Goal: Entertainment & Leisure: Browse casually

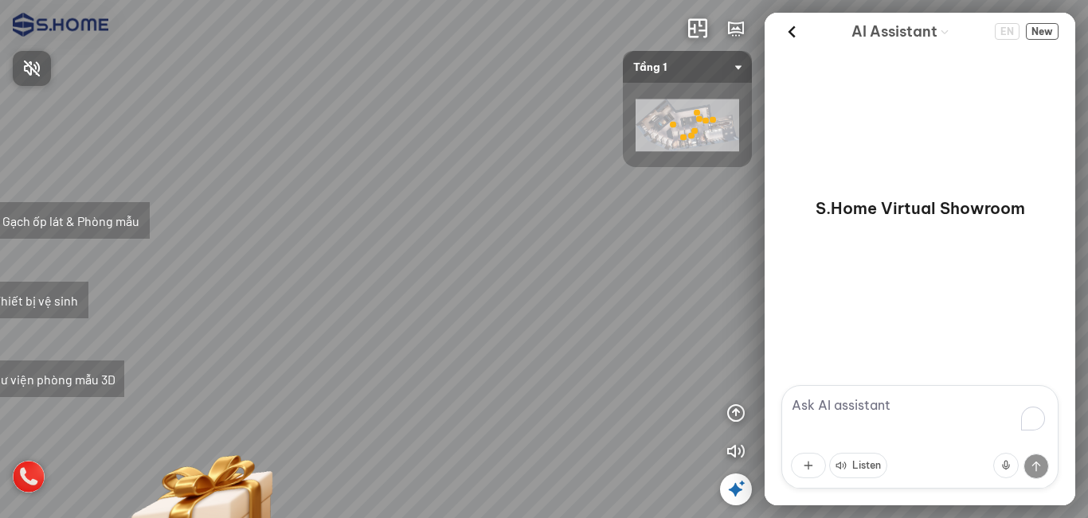
drag, startPoint x: 451, startPoint y: 284, endPoint x: 644, endPoint y: 180, distance: 219.1
click at [687, 141] on div at bounding box center [544, 259] width 1088 height 518
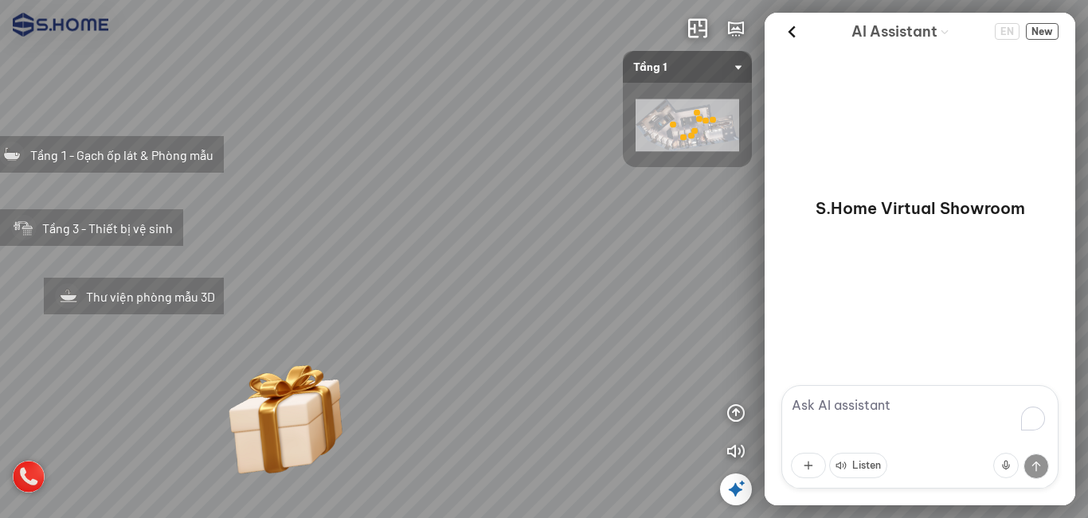
drag, startPoint x: 532, startPoint y: 251, endPoint x: 524, endPoint y: 221, distance: 31.3
click at [583, 173] on div "Tầng 1 - Gạch ốp lát & Phòng mẫu Tầng 3 - Thiết bị vệ sinh Thư viện phòng mẫu 3D" at bounding box center [544, 259] width 1088 height 518
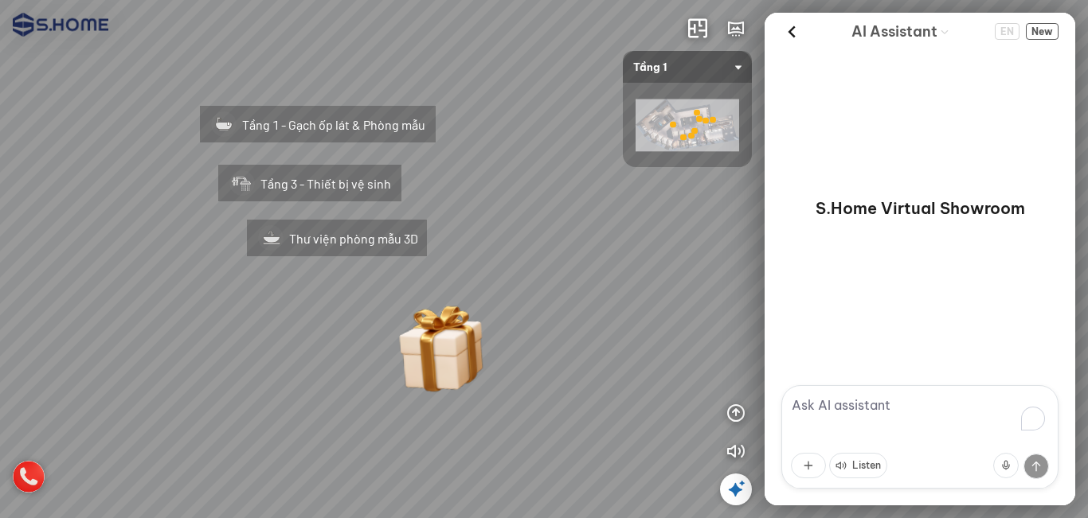
drag, startPoint x: 611, startPoint y: 196, endPoint x: 657, endPoint y: 199, distance: 45.5
click at [646, 198] on div "Tầng 1 - Gạch ốp lát & Phòng mẫu Tầng 3 - Thiết bị vệ sinh Thư viện phòng mẫu 3D" at bounding box center [544, 259] width 1088 height 518
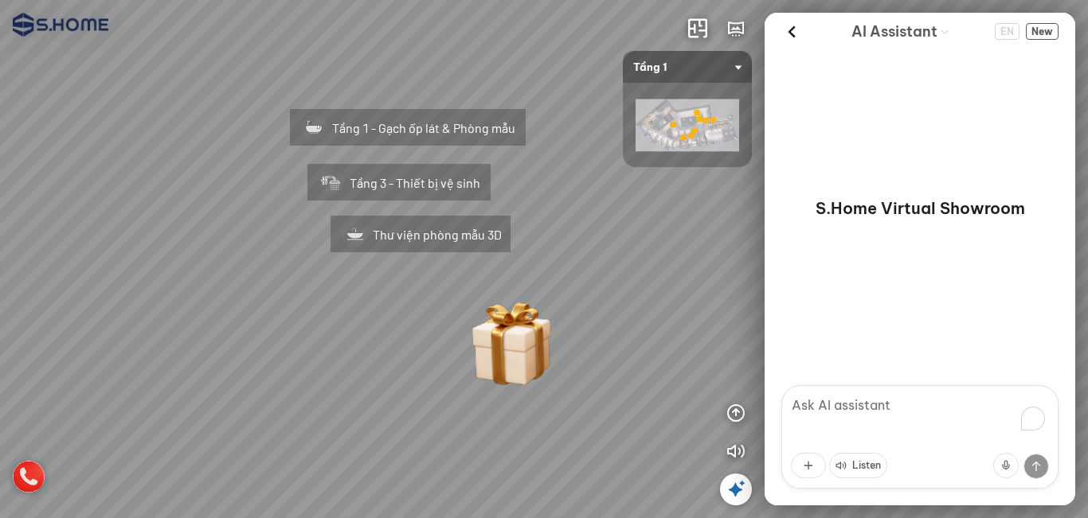
click at [732, 489] on icon at bounding box center [735, 489] width 19 height 19
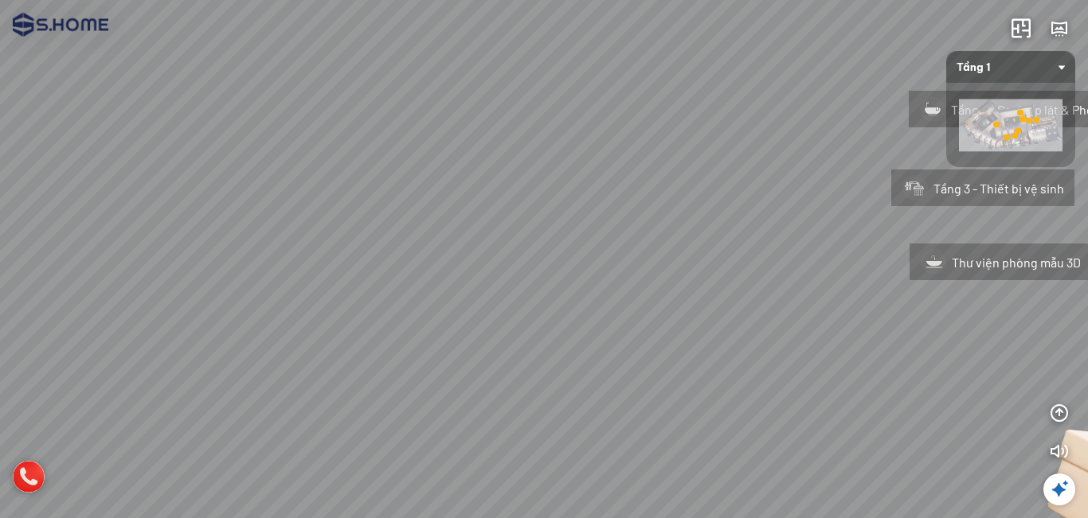
drag, startPoint x: 624, startPoint y: 190, endPoint x: 785, endPoint y: 220, distance: 163.5
click at [785, 220] on div "Tầng 1 - Gạch ốp lát & Phòng mẫu Tầng 3 - Thiết bị vệ sinh Thư viện phòng mẫu 3D" at bounding box center [544, 259] width 1088 height 518
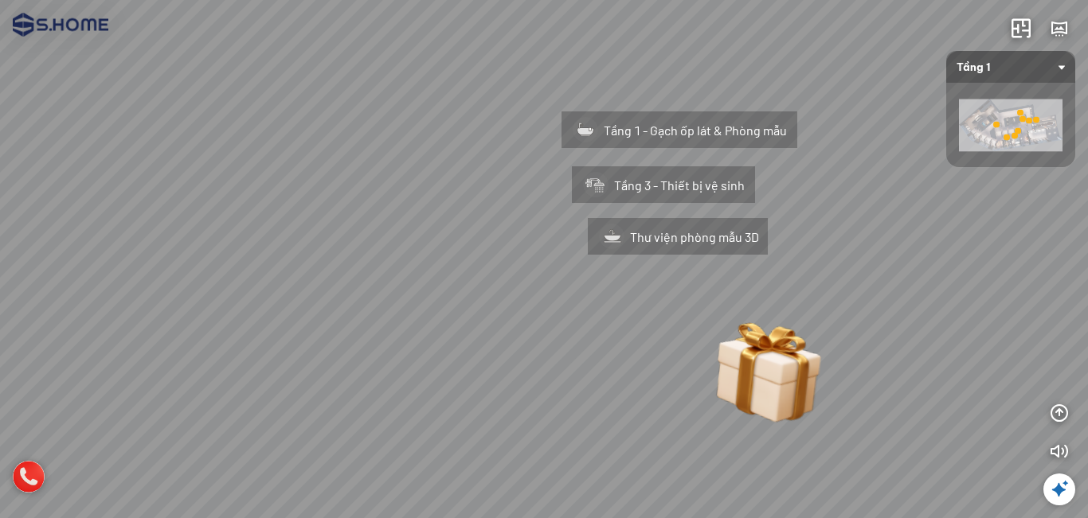
drag, startPoint x: 646, startPoint y: 291, endPoint x: 412, endPoint y: 294, distance: 234.1
click at [412, 294] on div "Tầng 1 - Gạch ốp lát & Phòng mẫu Tầng 3 - Thiết bị vệ sinh Thư viện phòng mẫu 3D" at bounding box center [544, 259] width 1088 height 518
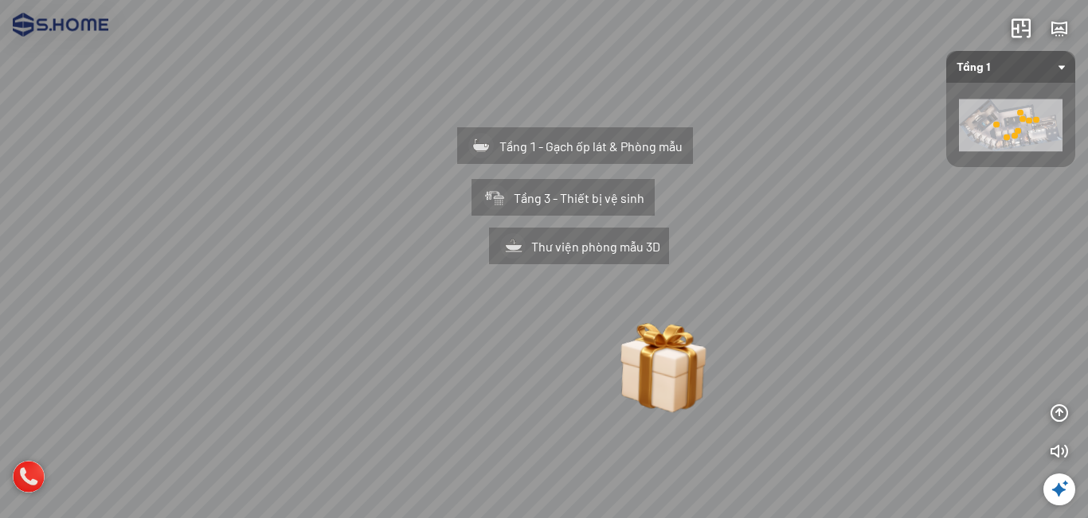
drag, startPoint x: 407, startPoint y: 226, endPoint x: 342, endPoint y: 232, distance: 64.7
click at [342, 232] on div "Tầng 1 - Gạch ốp lát & Phòng mẫu Tầng 3 - Thiết bị vệ sinh Thư viện phòng mẫu 3D" at bounding box center [544, 259] width 1088 height 518
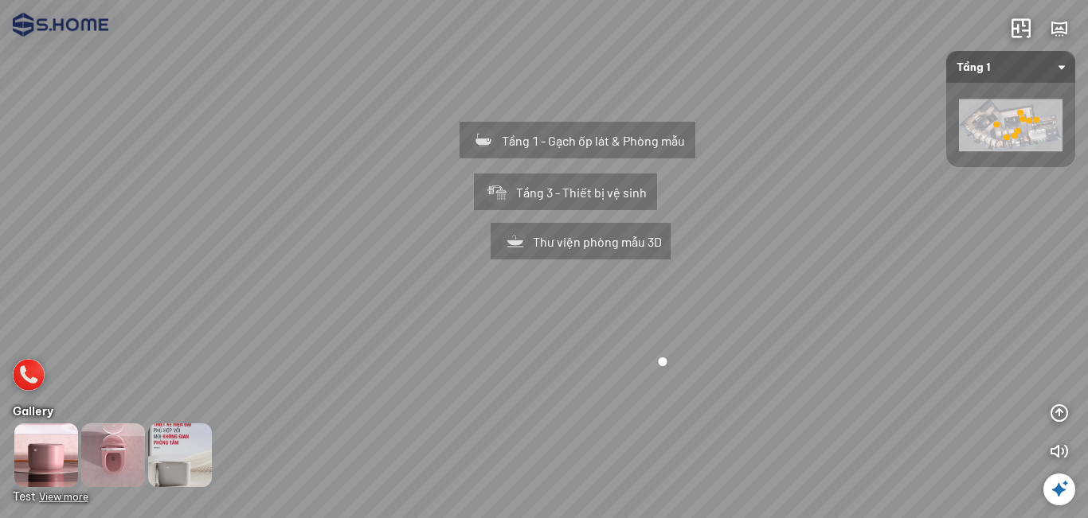
click at [64, 495] on span "View more" at bounding box center [63, 497] width 49 height 12
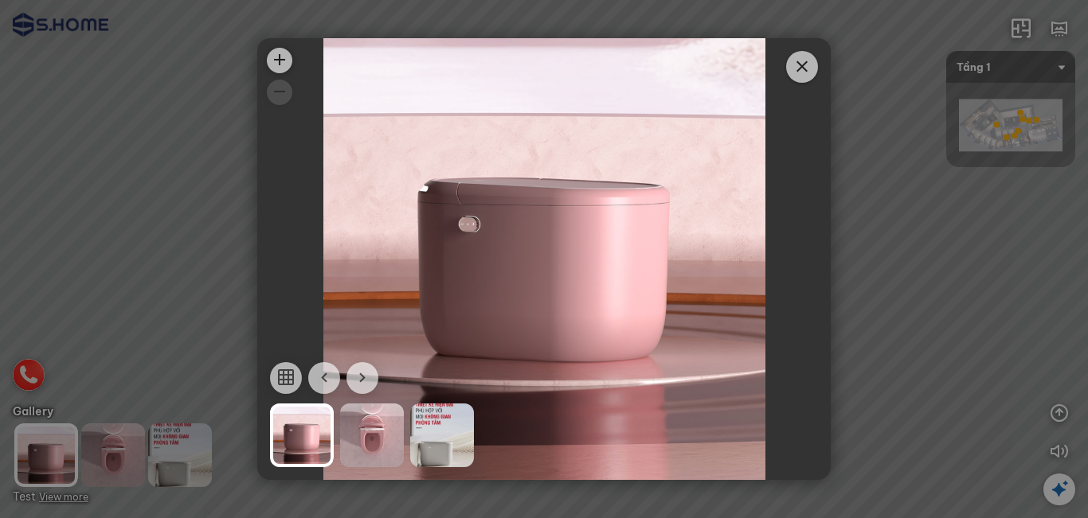
click at [353, 447] on div at bounding box center [372, 436] width 64 height 64
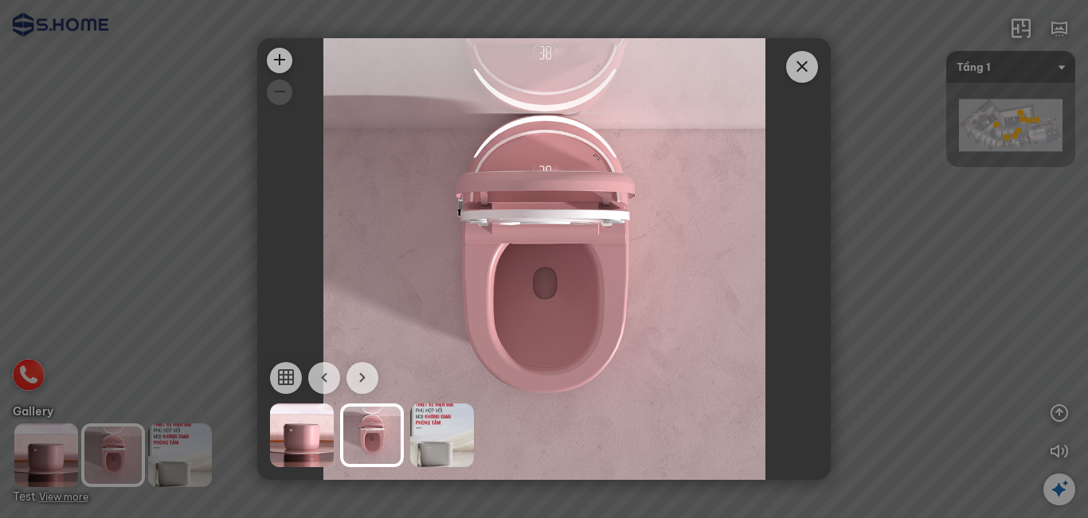
click at [435, 441] on div at bounding box center [442, 436] width 64 height 64
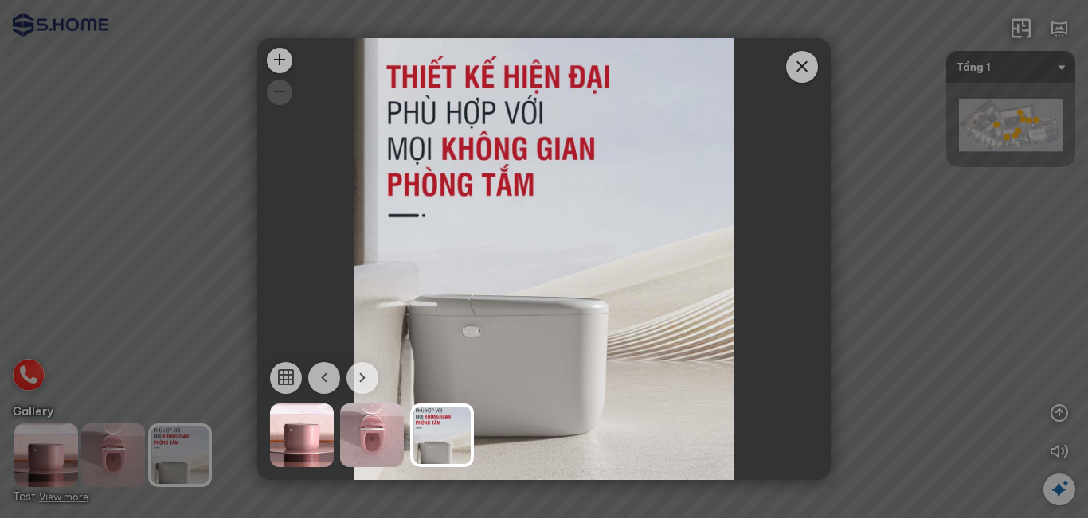
click at [794, 58] on icon "Close" at bounding box center [801, 66] width 19 height 19
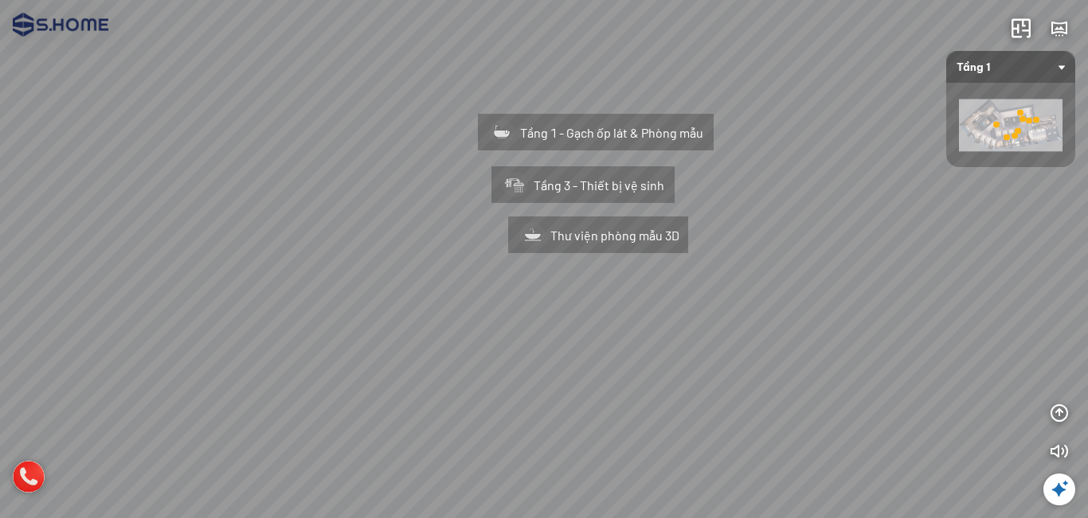
drag, startPoint x: 553, startPoint y: 400, endPoint x: 542, endPoint y: 395, distance: 12.1
click at [543, 395] on div "Tầng 1 - Gạch ốp lát & Phòng mẫu Tầng 3 - Thiết bị vệ sinh Thư viện phòng mẫu 3D" at bounding box center [544, 259] width 1088 height 518
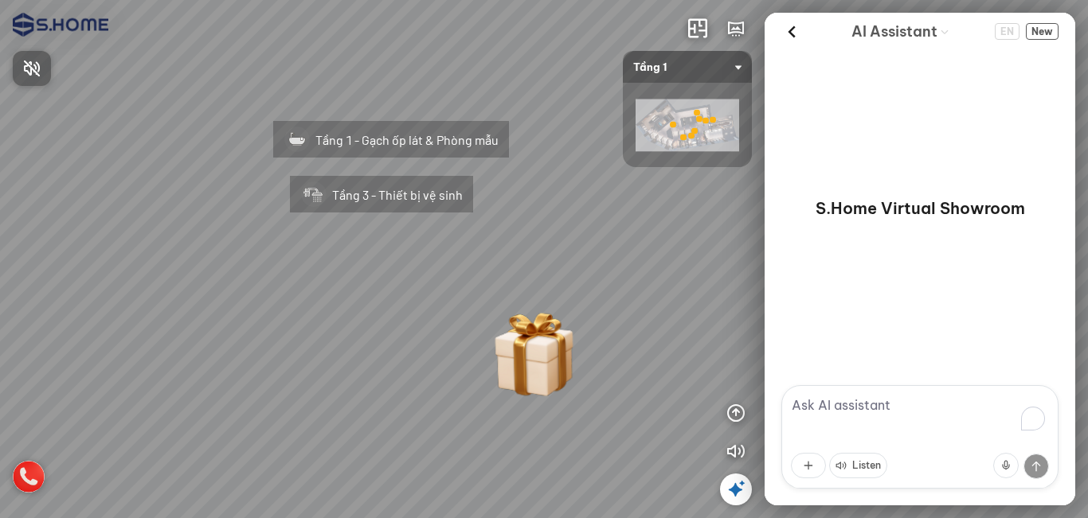
drag, startPoint x: 315, startPoint y: 391, endPoint x: 304, endPoint y: 365, distance: 28.5
click at [410, 329] on div at bounding box center [544, 259] width 1088 height 518
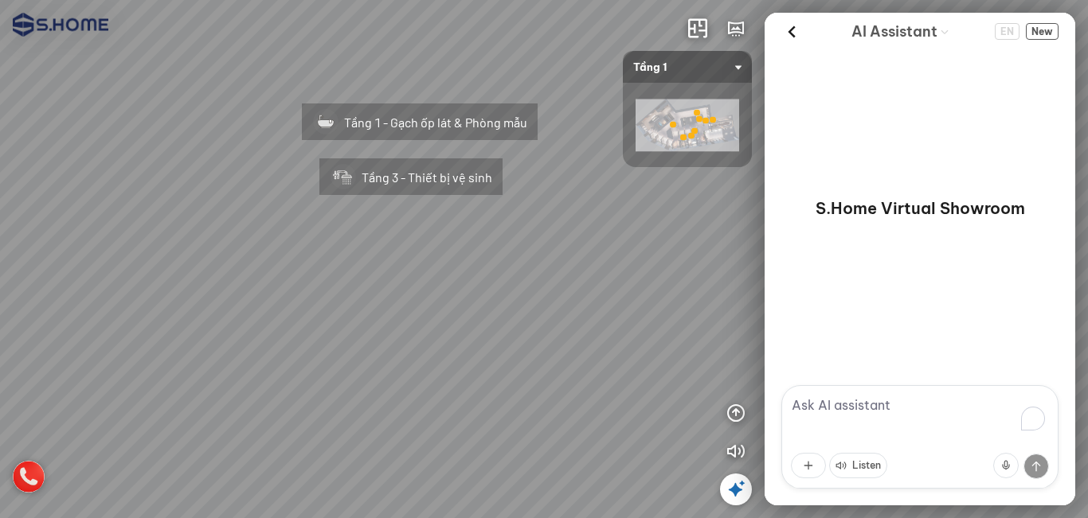
drag, startPoint x: 303, startPoint y: 365, endPoint x: 330, endPoint y: 348, distance: 31.1
click at [330, 348] on div "Tầng 1 - Gạch ốp lát & Phòng mẫu Tầng 3 - Thiết bị vệ sinh" at bounding box center [544, 259] width 1088 height 518
click at [734, 490] on icon at bounding box center [735, 489] width 19 height 19
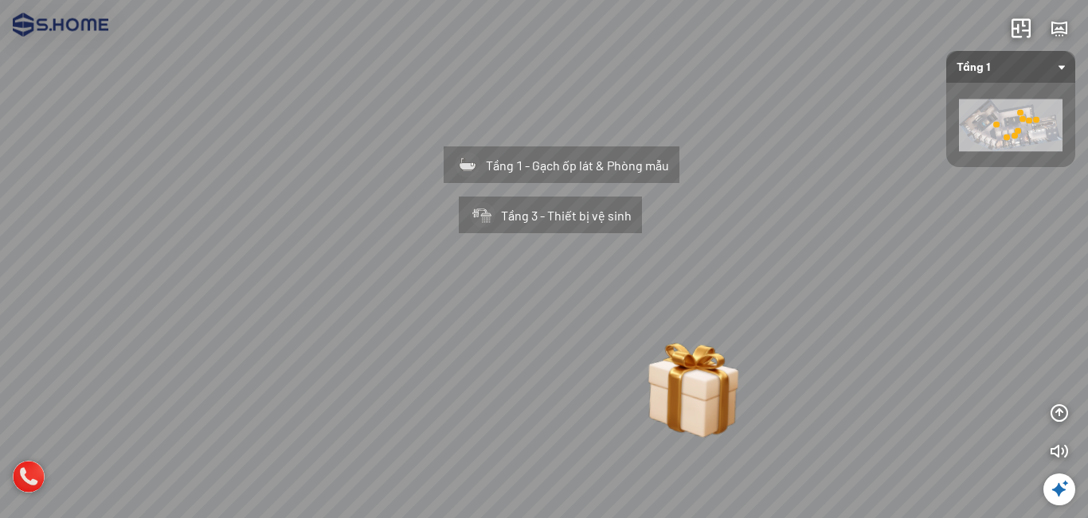
drag, startPoint x: 740, startPoint y: 358, endPoint x: 866, endPoint y: 457, distance: 160.5
click at [866, 457] on div "Tầng 1 - Gạch ốp lát & Phòng mẫu Tầng 3 - Thiết bị vệ sinh" at bounding box center [544, 259] width 1088 height 518
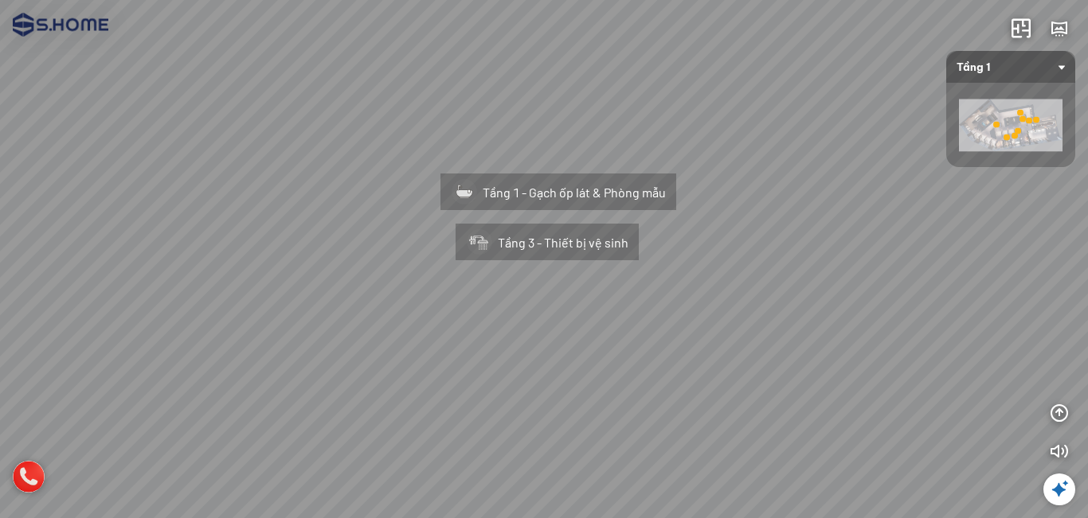
click at [867, 305] on div "Tầng 1 - Gạch ốp lát & Phòng mẫu Tầng 3 - Thiết bị vệ sinh" at bounding box center [544, 259] width 1088 height 518
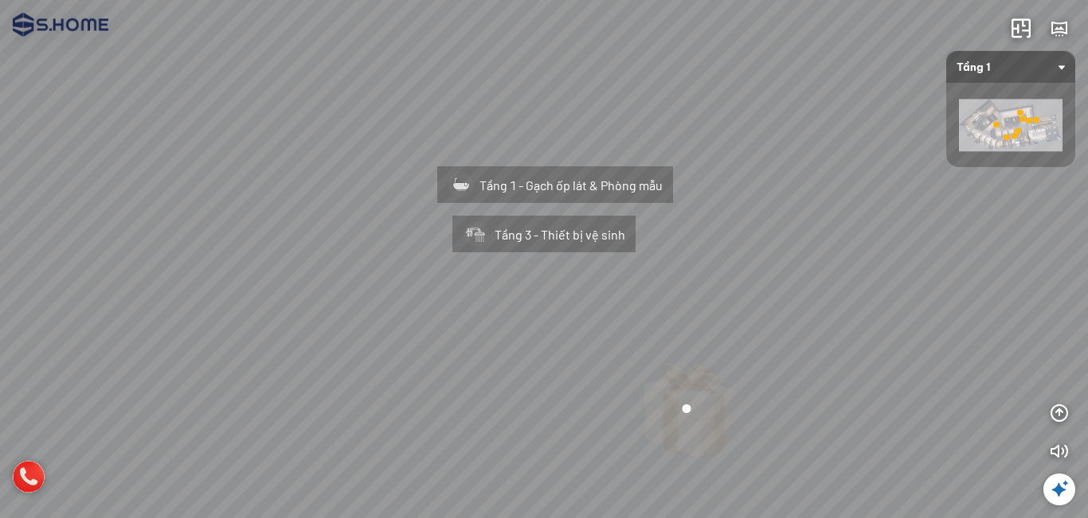
click at [675, 406] on div at bounding box center [686, 412] width 102 height 113
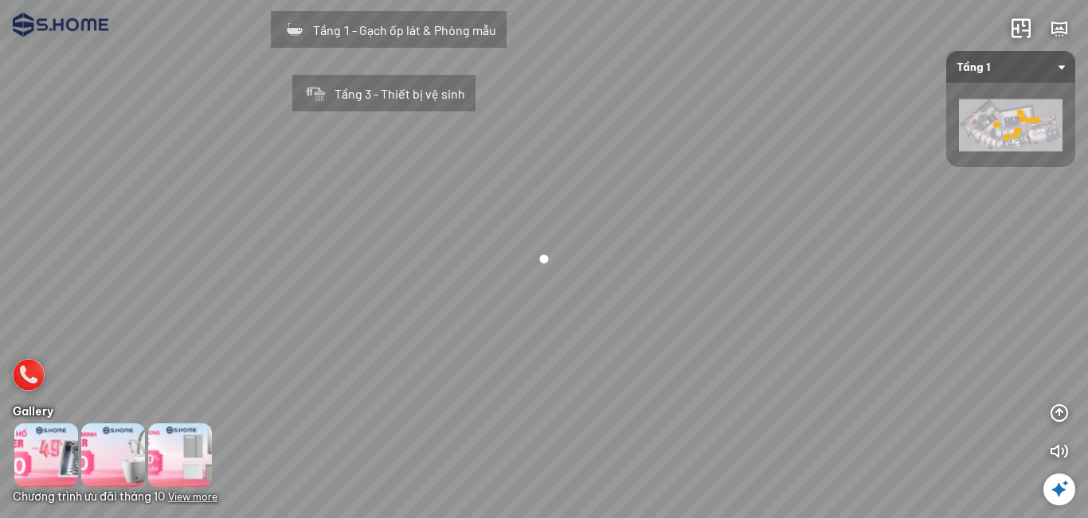
click at [200, 496] on span "View more" at bounding box center [192, 497] width 49 height 12
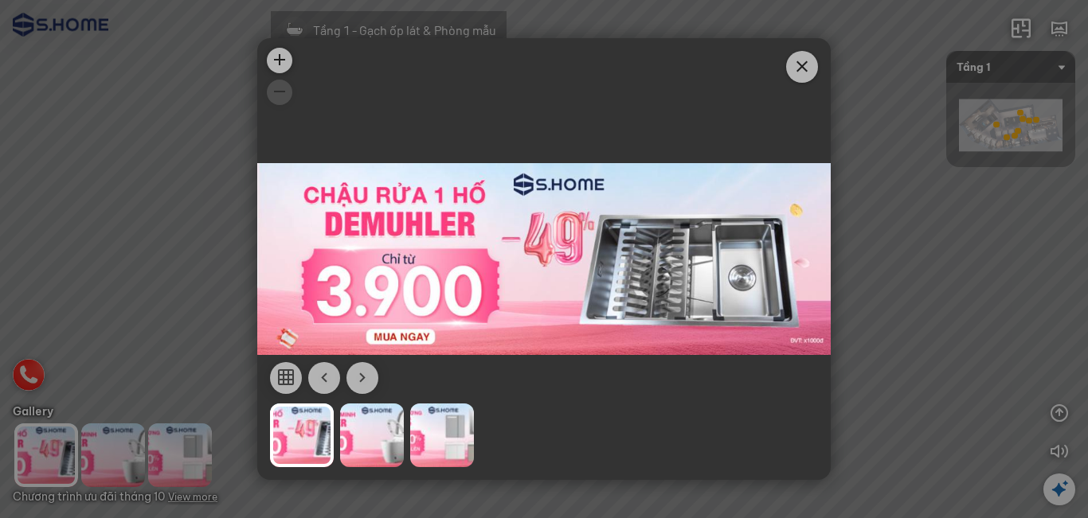
click at [370, 448] on div at bounding box center [372, 436] width 64 height 64
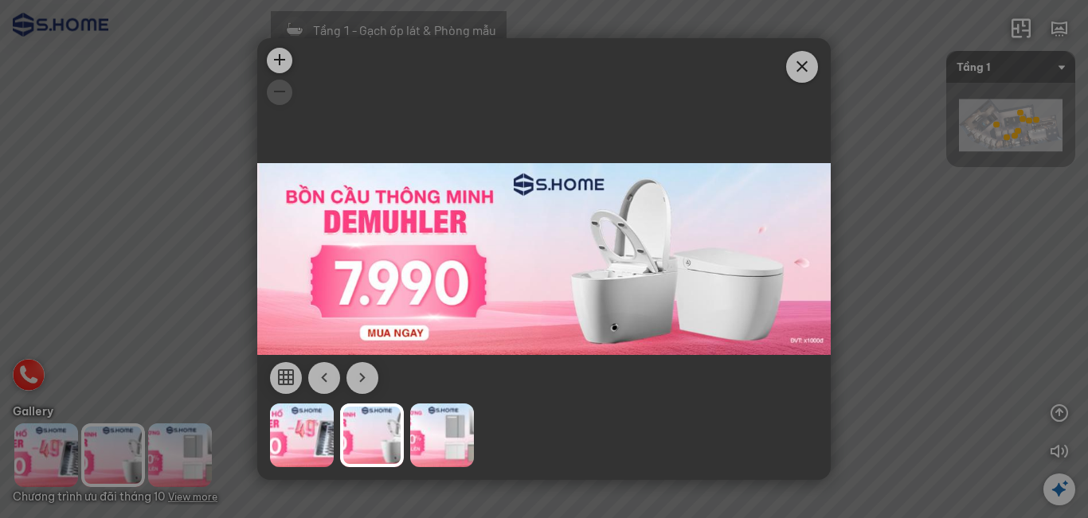
click at [432, 439] on div at bounding box center [442, 436] width 64 height 64
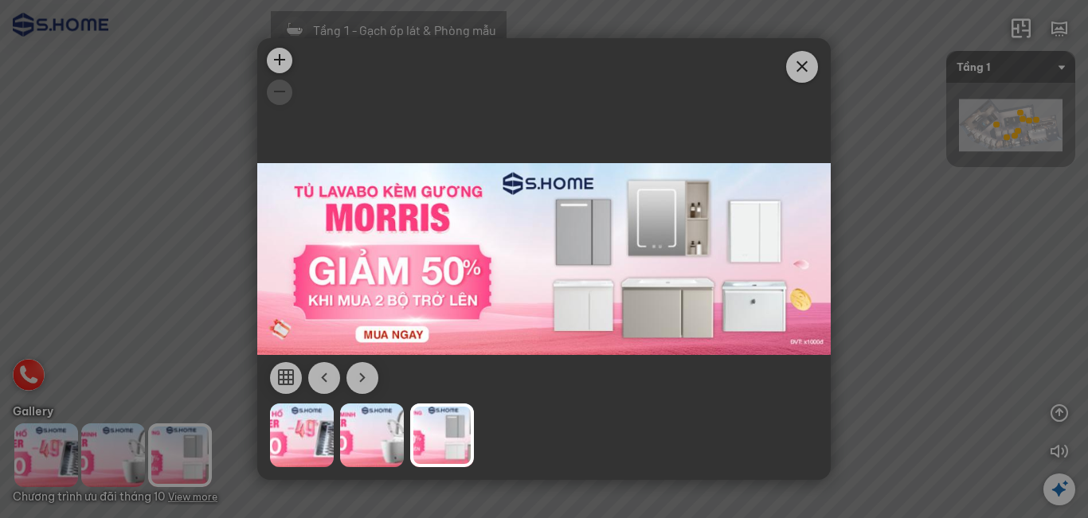
click at [790, 72] on span "Close" at bounding box center [802, 67] width 32 height 32
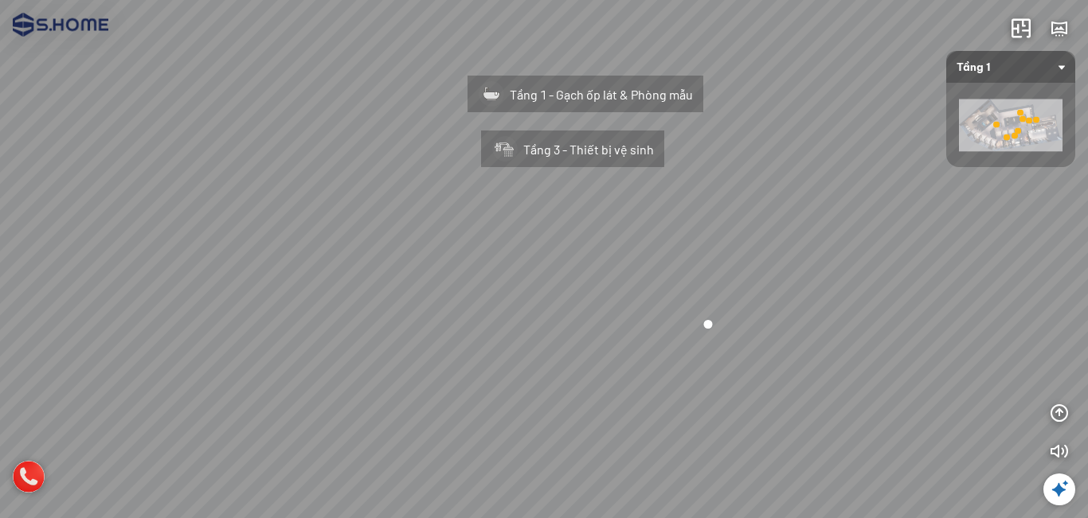
drag, startPoint x: 491, startPoint y: 325, endPoint x: 661, endPoint y: 375, distance: 176.8
click at [661, 375] on div "Tầng 1 - Gạch ốp lát & Phòng mẫu Tầng 3 - Thiết bị vệ sinh" at bounding box center [544, 259] width 1088 height 518
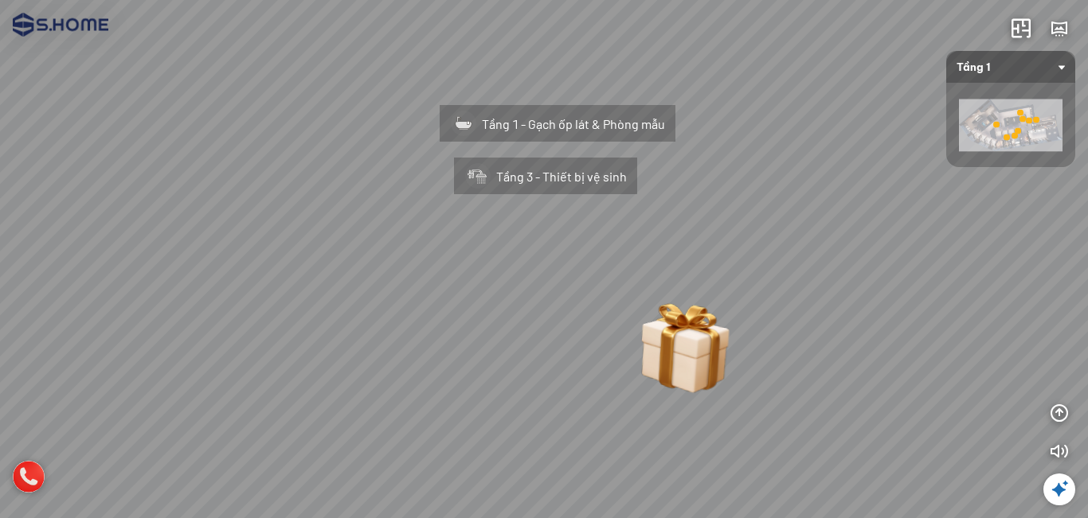
drag, startPoint x: 526, startPoint y: 369, endPoint x: 521, endPoint y: 393, distance: 24.5
click at [521, 393] on div "Tầng 1 - Gạch ốp lát & Phòng mẫu Tầng 3 - Thiết bị vệ sinh" at bounding box center [544, 259] width 1088 height 518
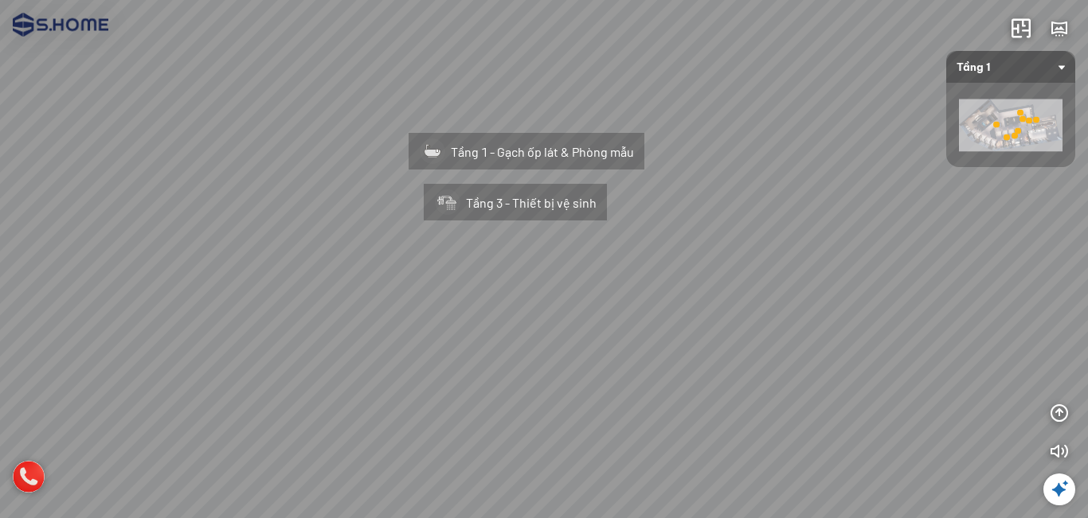
click at [490, 364] on div "Tầng 1 - Gạch ốp lát & Phòng mẫu Tầng 3 - Thiết bị vệ sinh" at bounding box center [544, 259] width 1088 height 518
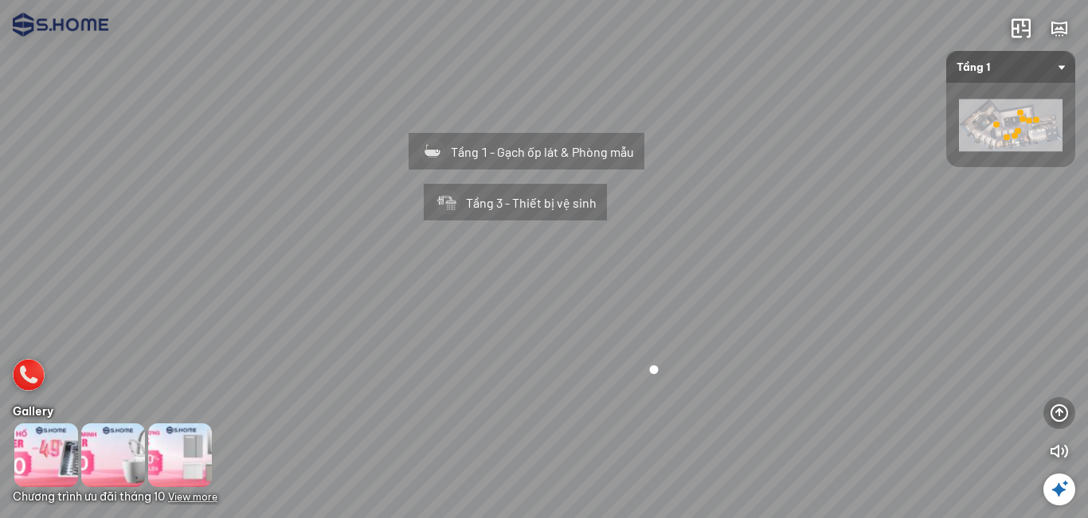
click at [1054, 417] on icon "button" at bounding box center [1058, 413] width 19 height 19
click at [1007, 69] on span "Tầng 1" at bounding box center [1010, 67] width 108 height 32
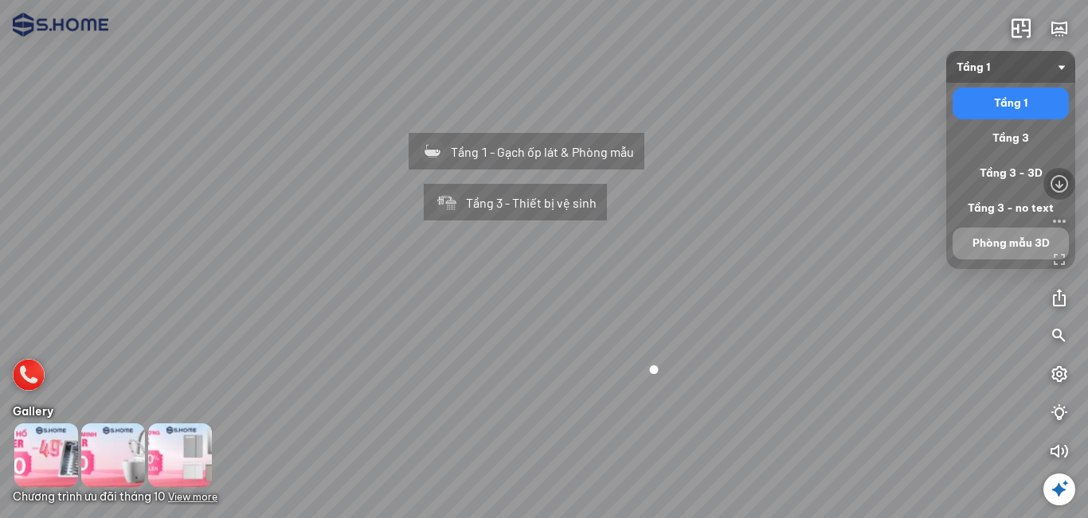
click at [998, 232] on div "Phòng mẫu 3D" at bounding box center [1010, 244] width 116 height 32
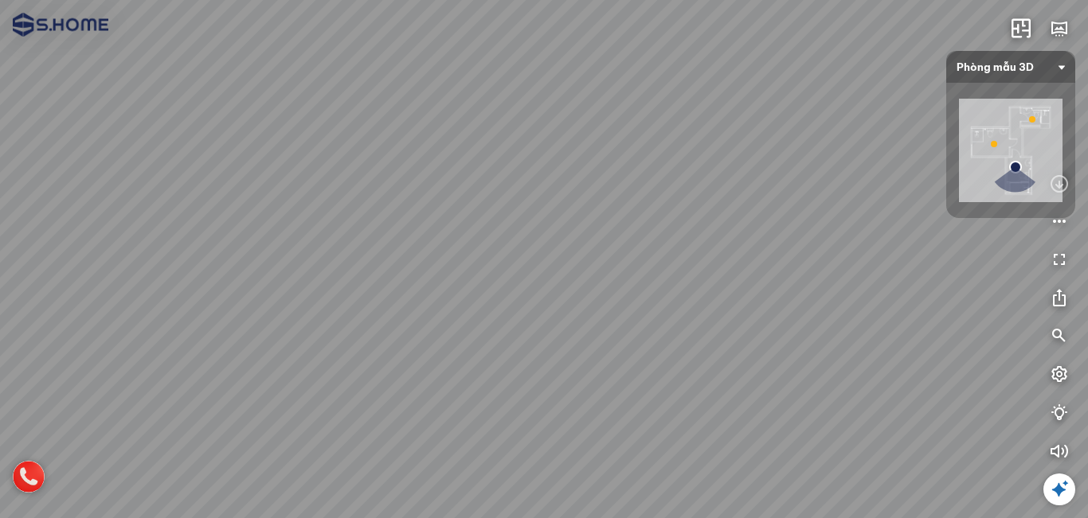
drag, startPoint x: 656, startPoint y: 333, endPoint x: 726, endPoint y: 240, distance: 115.9
click at [748, 236] on div at bounding box center [544, 259] width 1088 height 518
drag, startPoint x: 494, startPoint y: 243, endPoint x: 693, endPoint y: 173, distance: 211.8
click at [693, 173] on div at bounding box center [544, 259] width 1088 height 518
drag, startPoint x: 533, startPoint y: 237, endPoint x: 612, endPoint y: 127, distance: 135.7
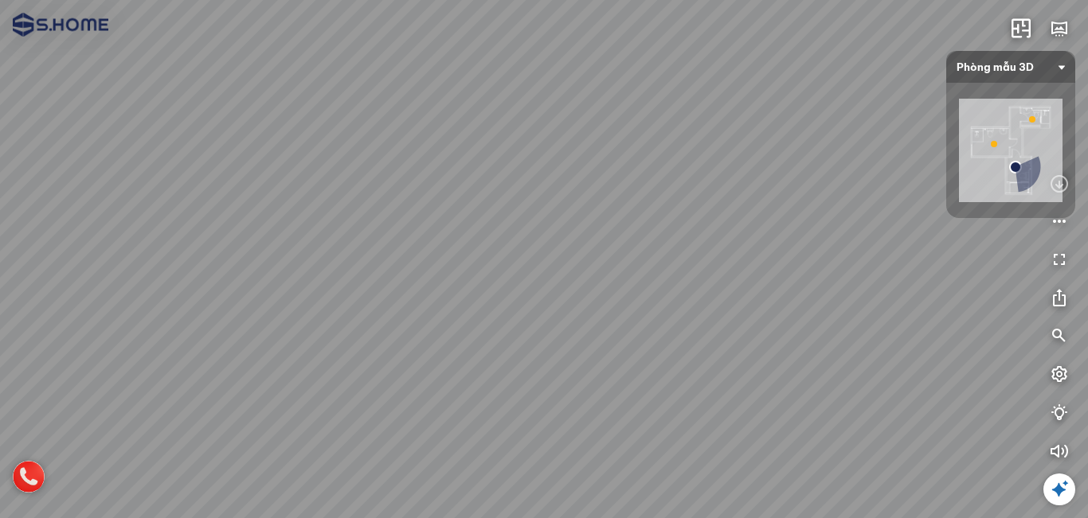
click at [645, 117] on div at bounding box center [544, 259] width 1088 height 518
drag, startPoint x: 452, startPoint y: 174, endPoint x: 596, endPoint y: 242, distance: 159.2
click at [596, 242] on div at bounding box center [544, 259] width 1088 height 518
drag, startPoint x: 612, startPoint y: 246, endPoint x: 706, endPoint y: 329, distance: 125.2
click at [706, 328] on div at bounding box center [544, 259] width 1088 height 518
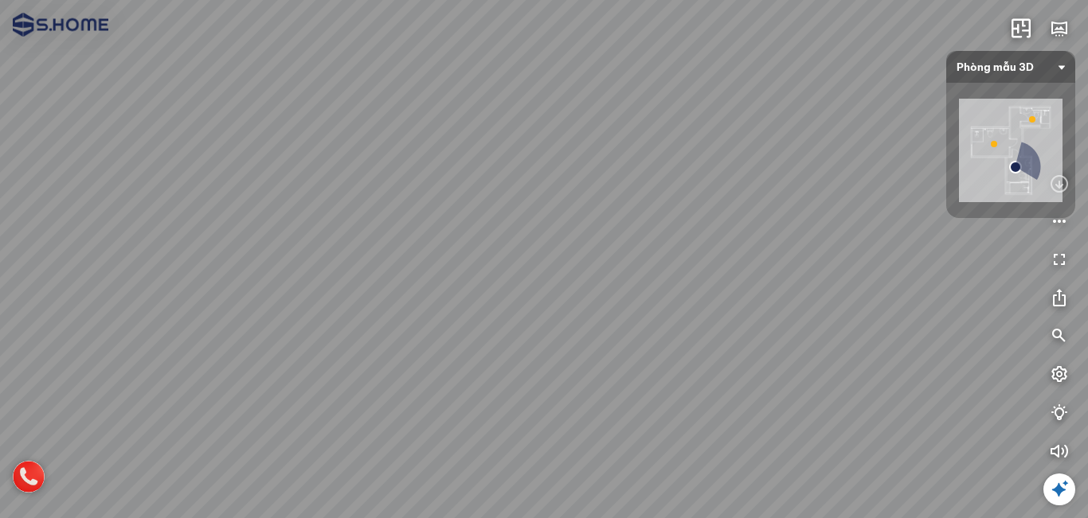
drag, startPoint x: 664, startPoint y: 178, endPoint x: 596, endPoint y: 275, distance: 118.8
click at [588, 275] on div at bounding box center [544, 259] width 1088 height 518
click at [1050, 319] on div at bounding box center [1059, 317] width 32 height 299
click at [1052, 324] on button "button" at bounding box center [1059, 337] width 32 height 32
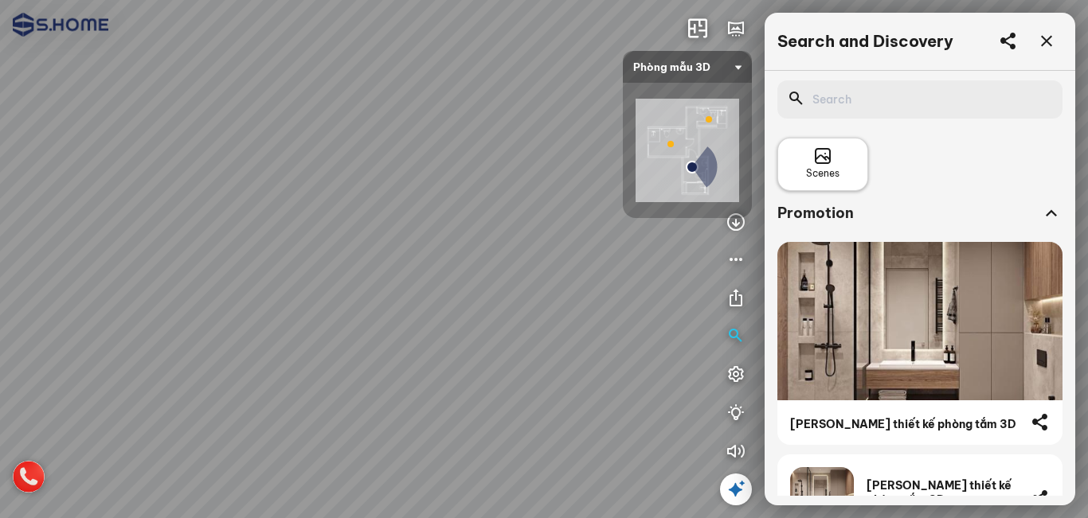
click at [830, 170] on span "Scenes" at bounding box center [822, 173] width 33 height 15
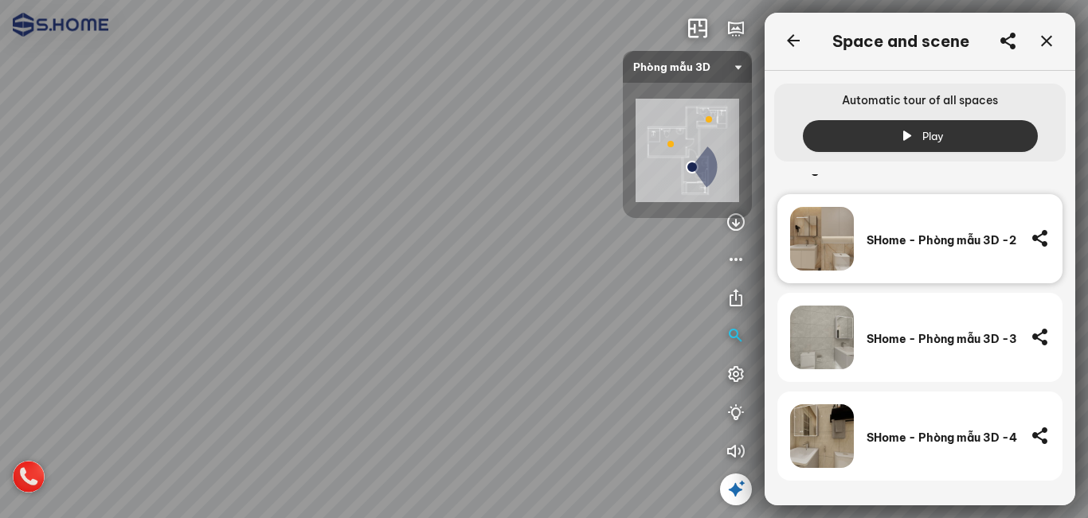
scroll to position [4720, 0]
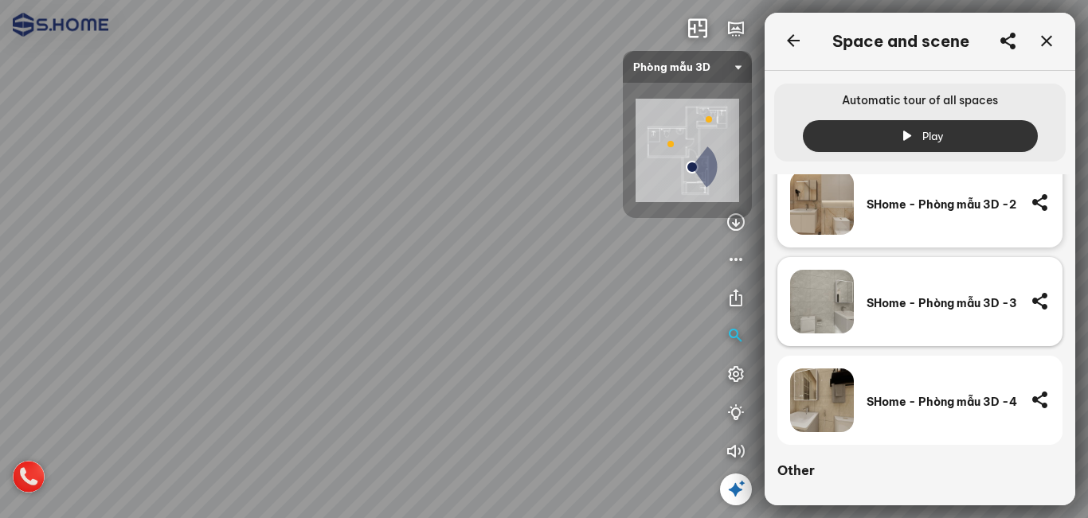
click at [935, 311] on div "SHome - Phòng mẫu 3D -3" at bounding box center [941, 302] width 151 height 64
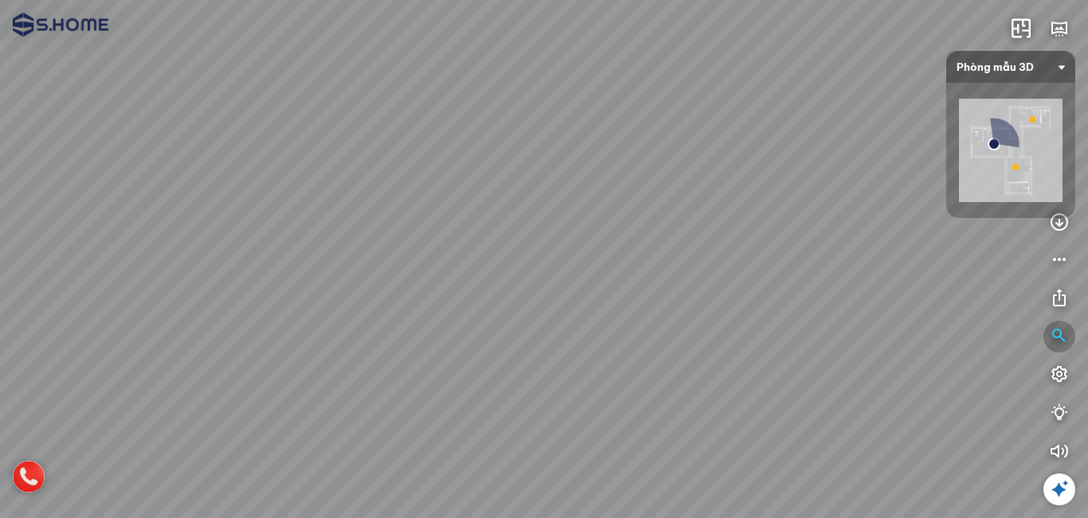
click at [1064, 333] on icon "button" at bounding box center [1058, 336] width 19 height 19
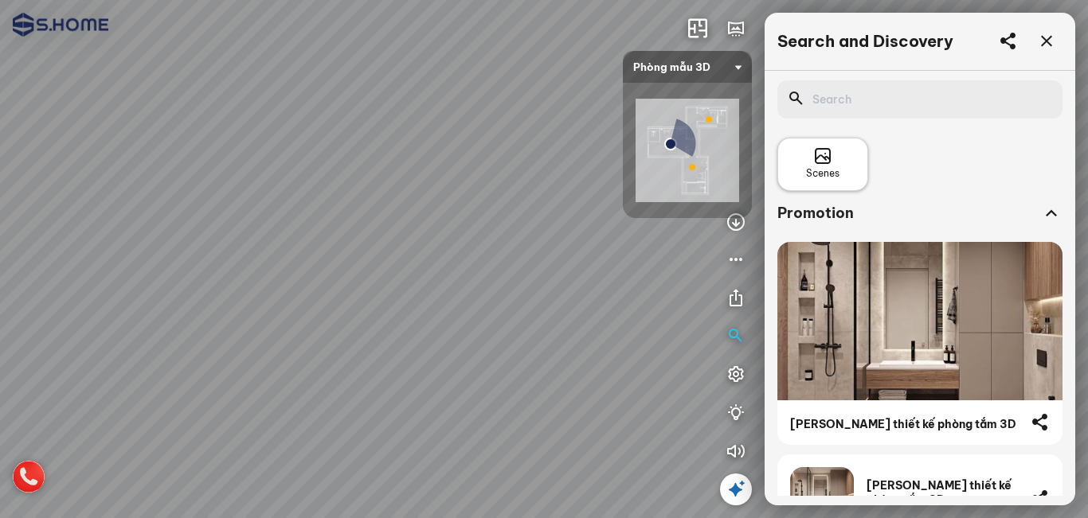
click at [807, 164] on div "Scenes" at bounding box center [822, 164] width 33 height 34
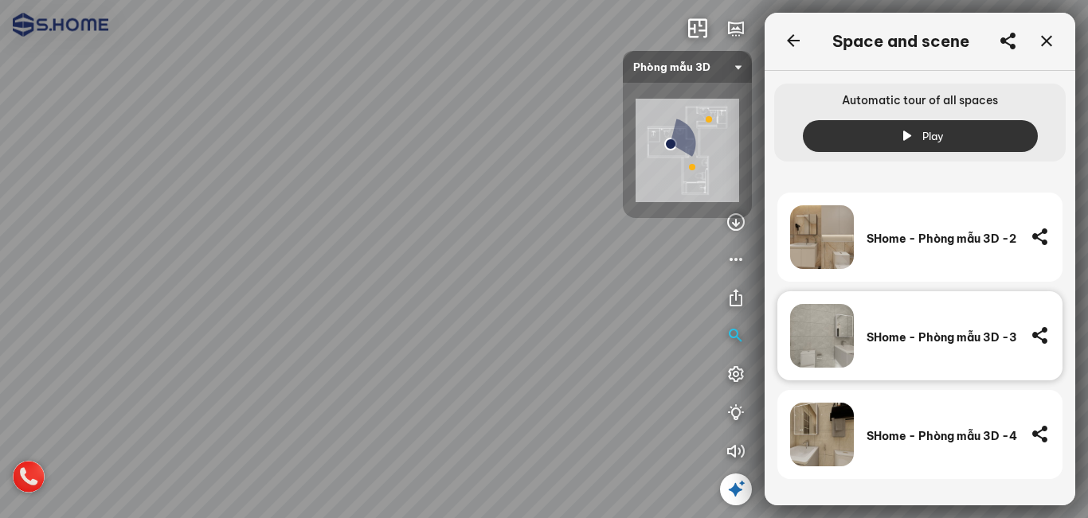
scroll to position [4686, 0]
click at [1041, 332] on icon at bounding box center [1039, 335] width 19 height 20
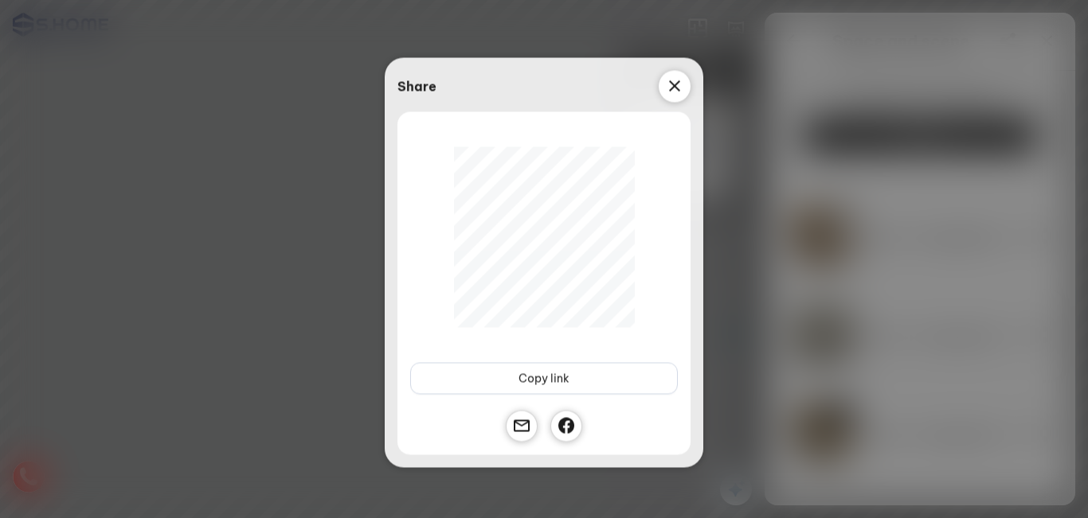
click at [671, 84] on icon at bounding box center [674, 85] width 19 height 19
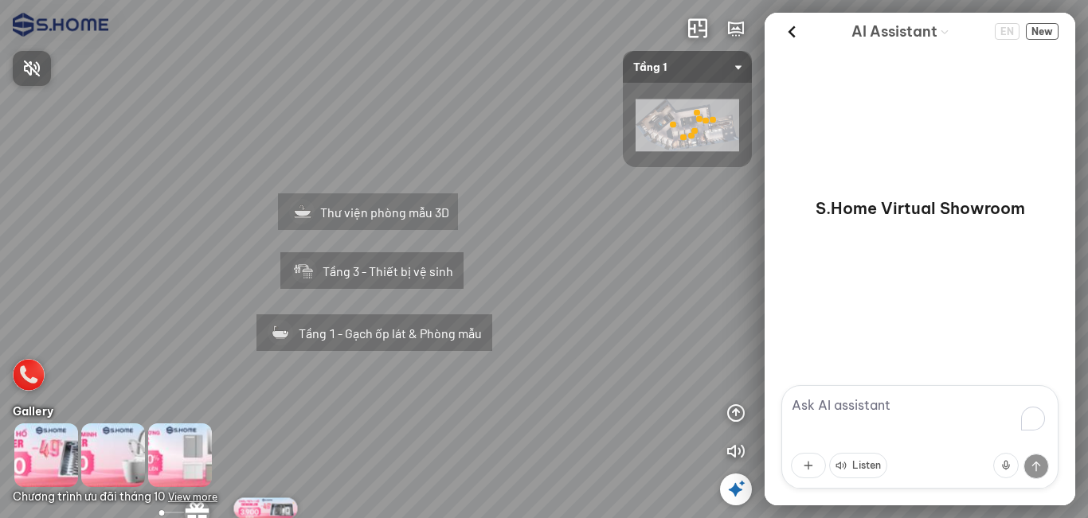
drag, startPoint x: 603, startPoint y: 362, endPoint x: 646, endPoint y: 346, distance: 45.4
click at [664, 274] on div at bounding box center [544, 259] width 1088 height 518
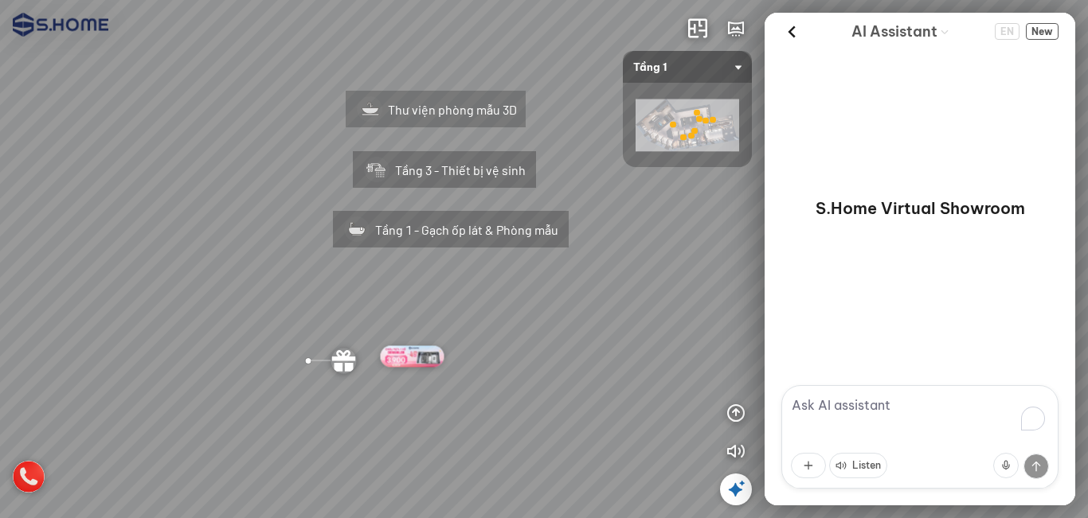
drag, startPoint x: 588, startPoint y: 413, endPoint x: 658, endPoint y: 317, distance: 118.7
click at [658, 317] on div "Tầng 1 - Gạch ốp lát & Phòng mẫu Tầng 3 - Thiết bị vệ sinh Thư viện phòng mẫu 3D" at bounding box center [544, 259] width 1088 height 518
